Goal: Task Accomplishment & Management: Manage account settings

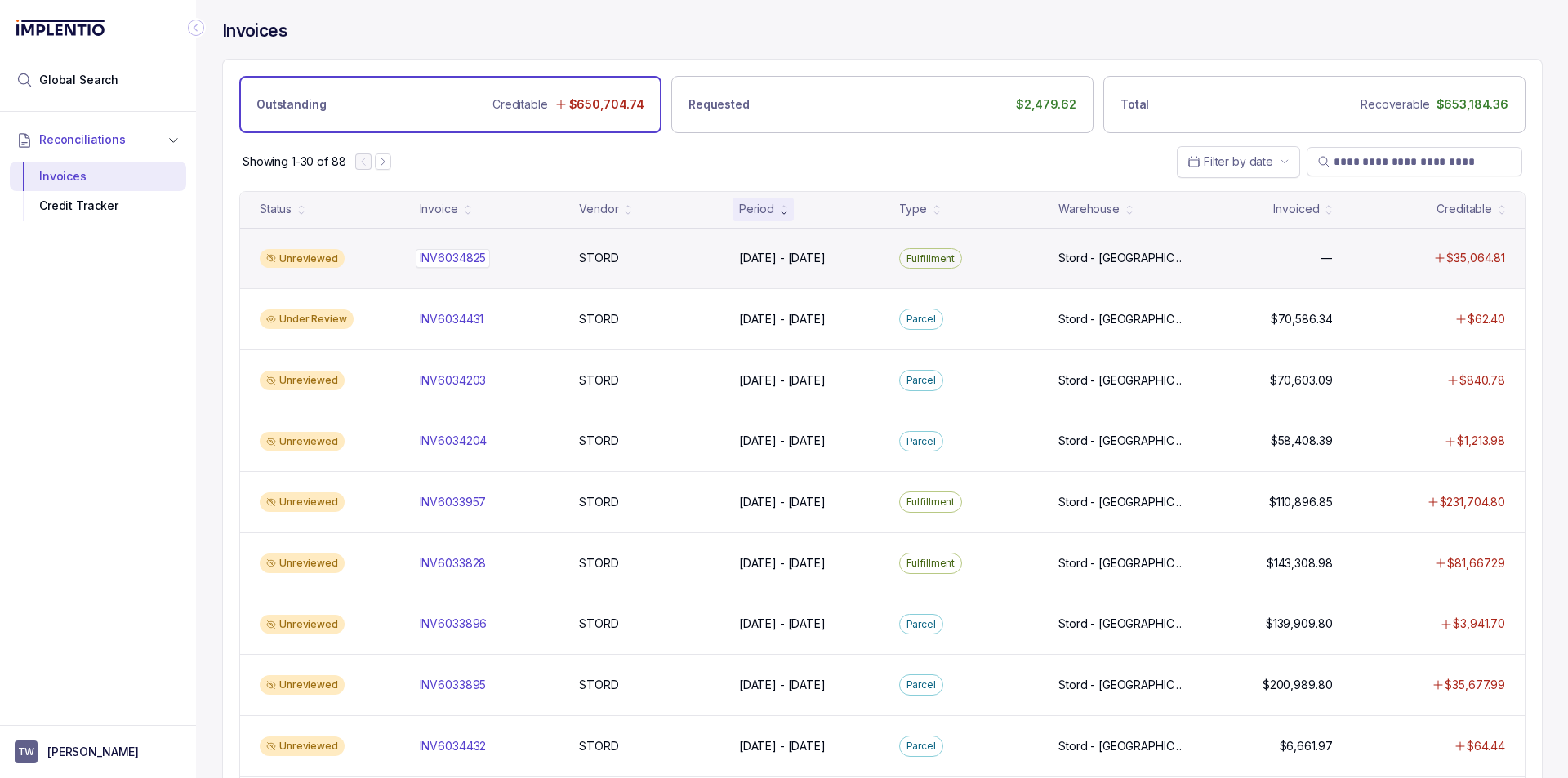
click at [467, 252] on p "INV6034825" at bounding box center [453, 258] width 75 height 18
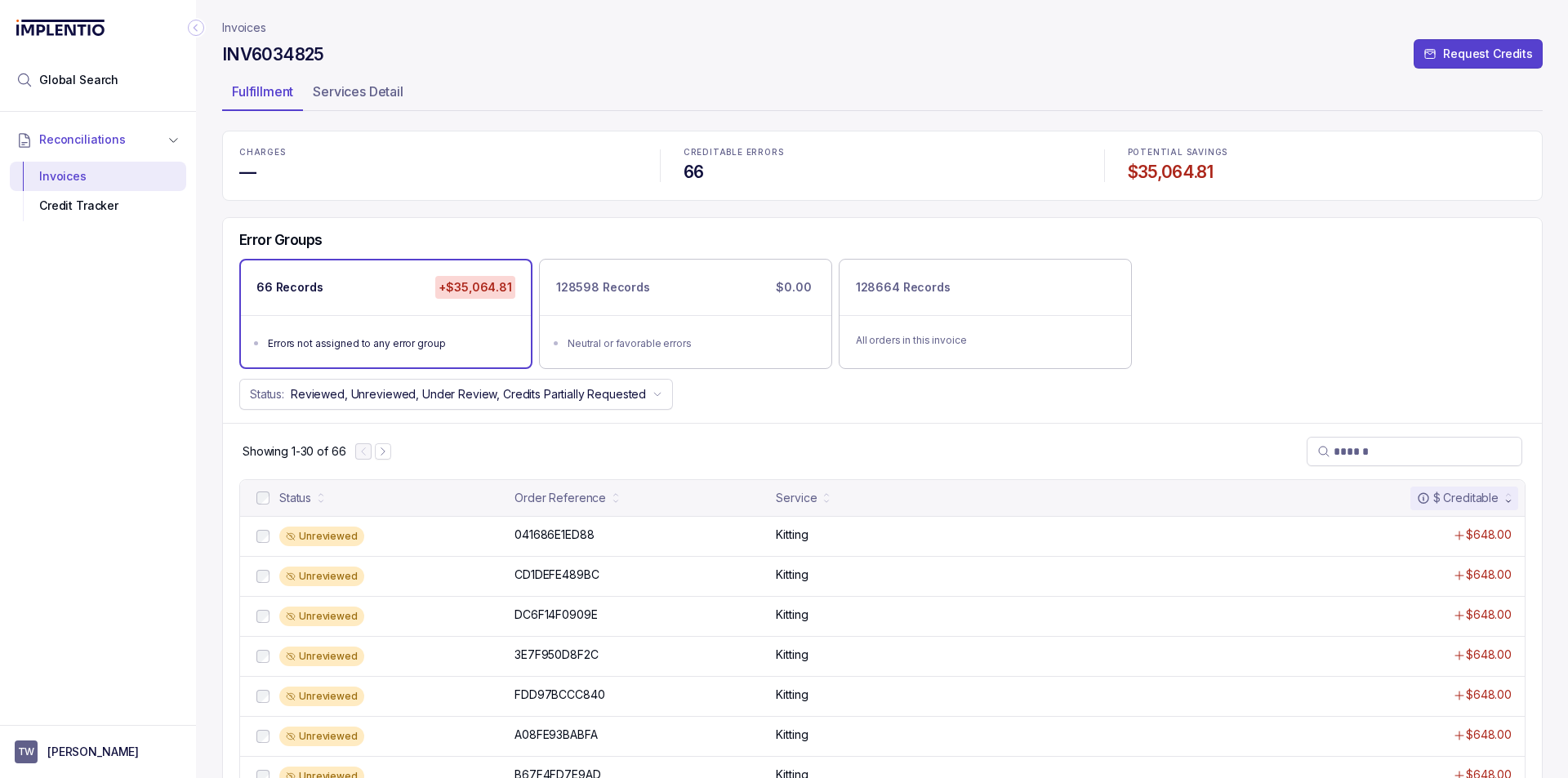
click at [248, 21] on p "Invoices" at bounding box center [244, 27] width 44 height 17
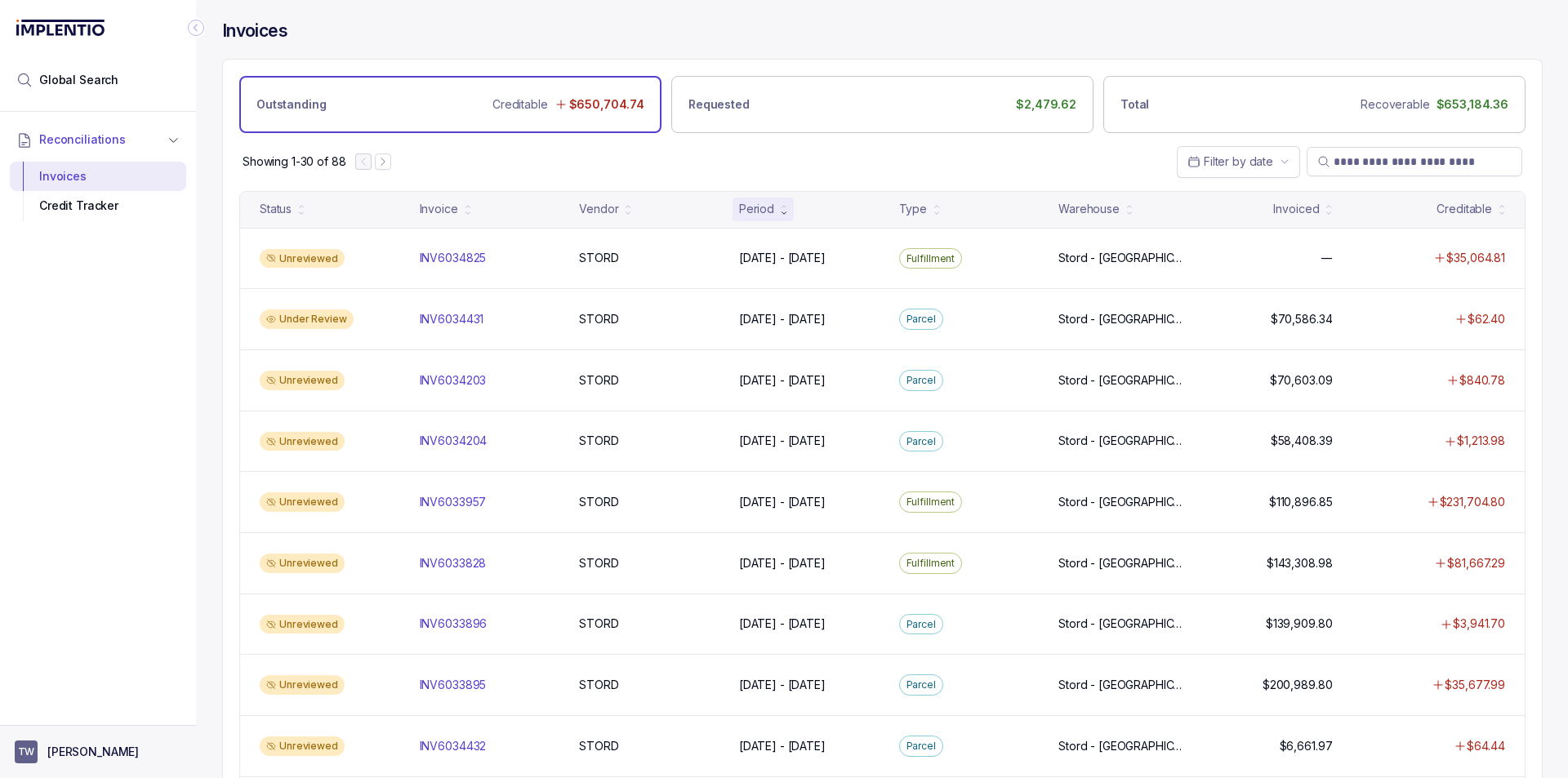
click at [141, 745] on button "TW [PERSON_NAME]" at bounding box center [98, 752] width 167 height 22
click at [108, 707] on div "Logout" at bounding box center [98, 717] width 155 height 20
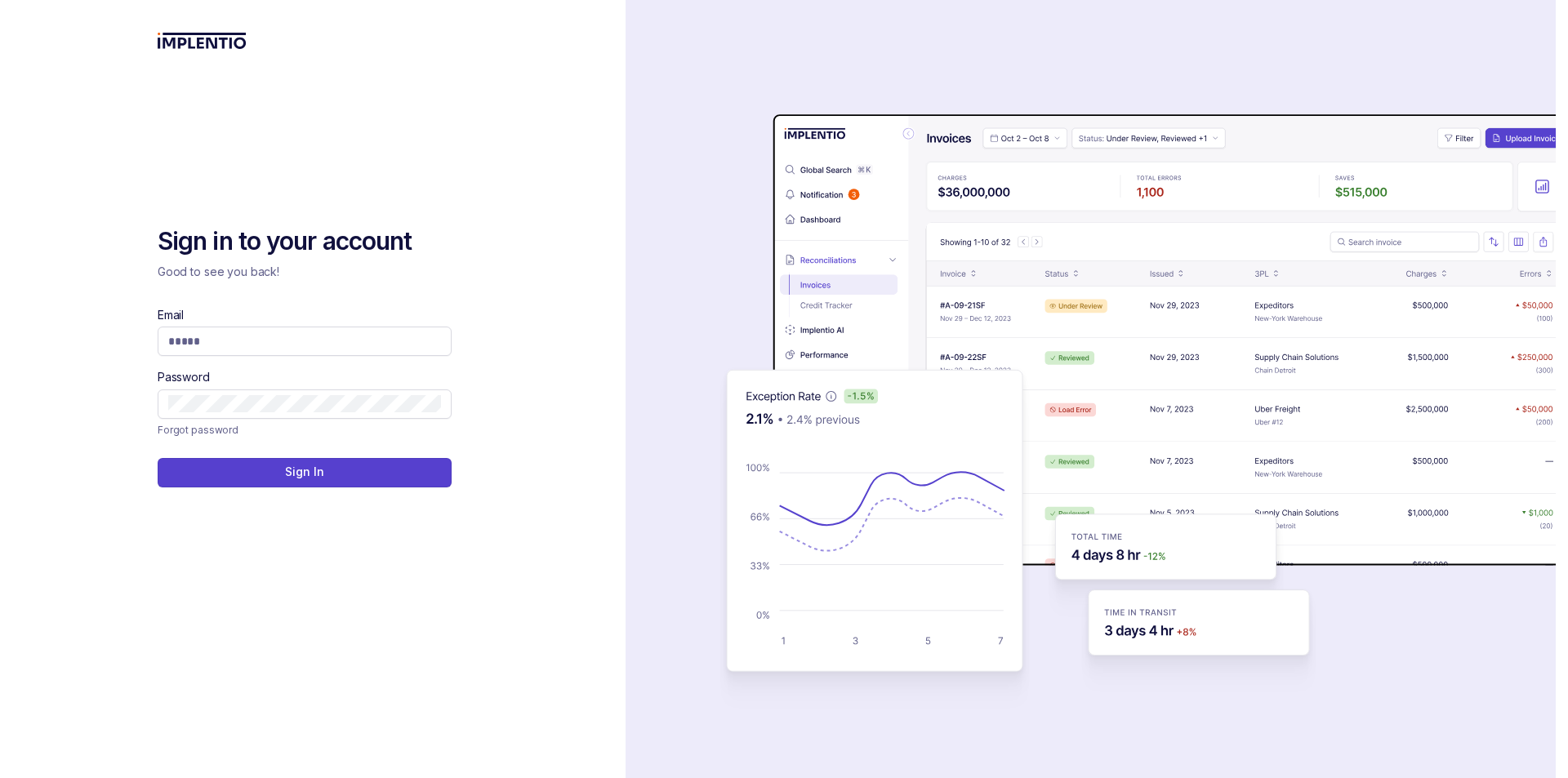
click at [816, 49] on div "auth background image" at bounding box center [1091, 389] width 930 height 778
click at [351, 332] on span at bounding box center [304, 342] width 294 height 29
drag, startPoint x: 403, startPoint y: 317, endPoint x: 402, endPoint y: 337, distance: 20.0
click at [404, 316] on div "Email" at bounding box center [304, 331] width 294 height 49
click at [404, 337] on input "Email" at bounding box center [304, 341] width 272 height 17
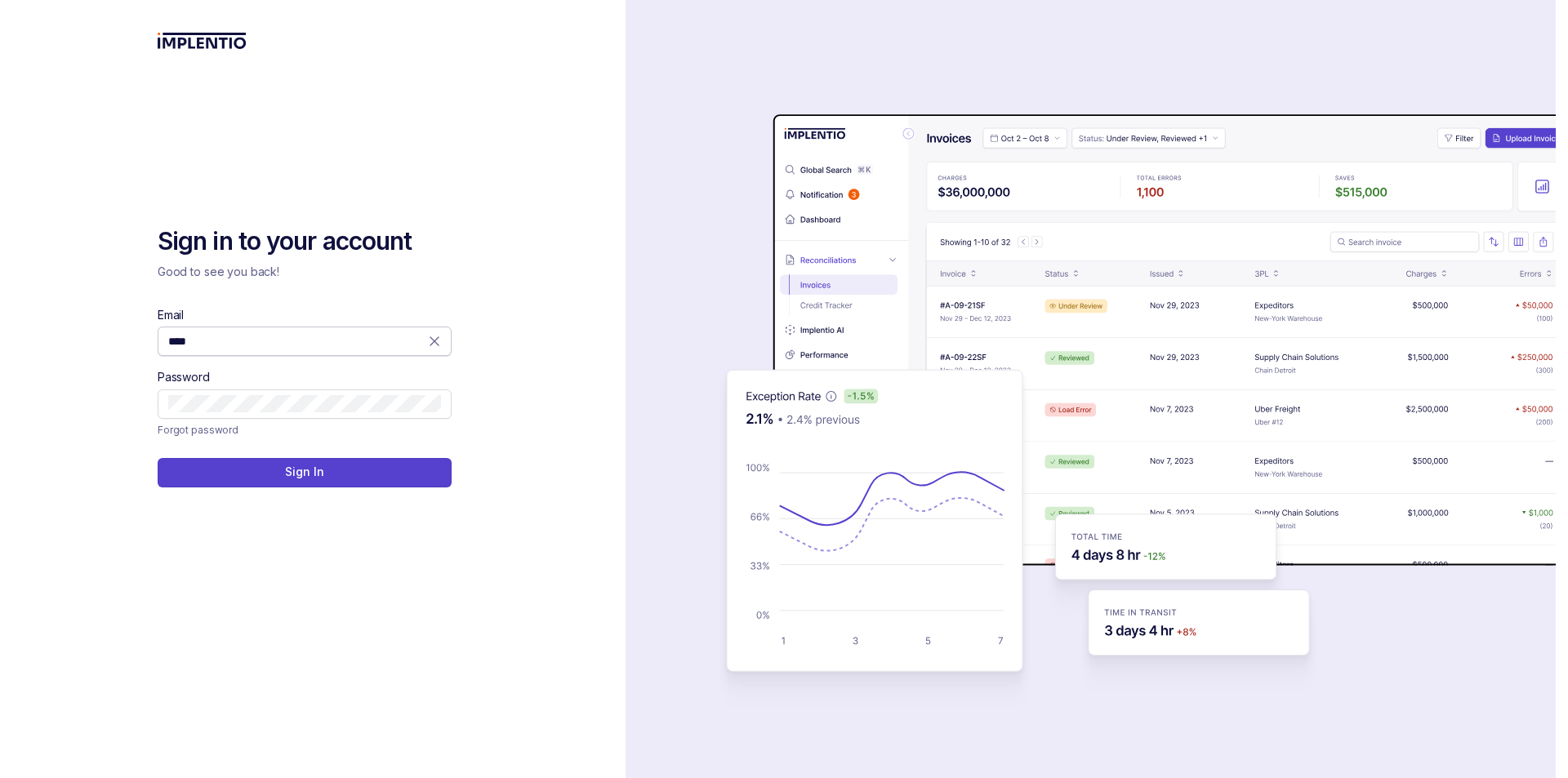
type input "**********"
